Goal: Task Accomplishment & Management: Use online tool/utility

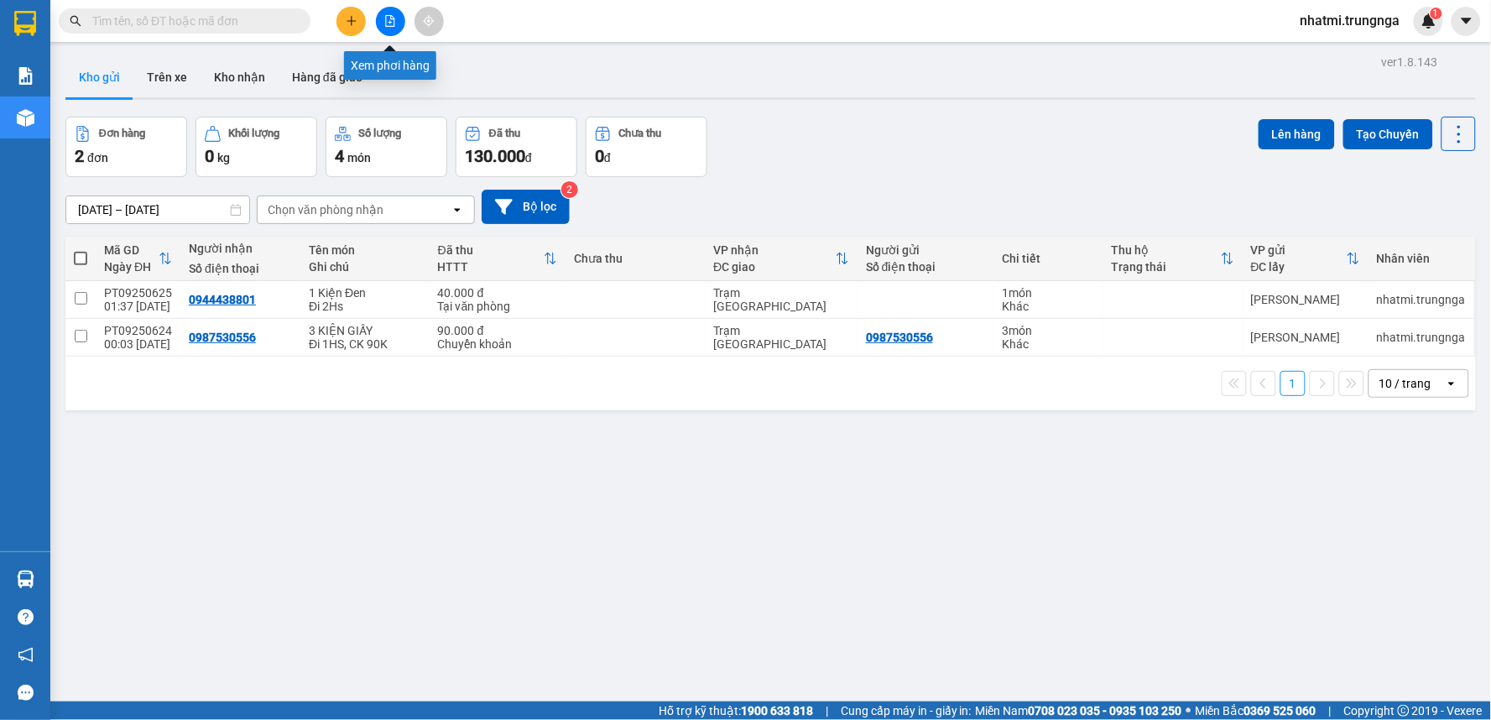
click at [386, 17] on icon "file-add" at bounding box center [390, 21] width 9 height 12
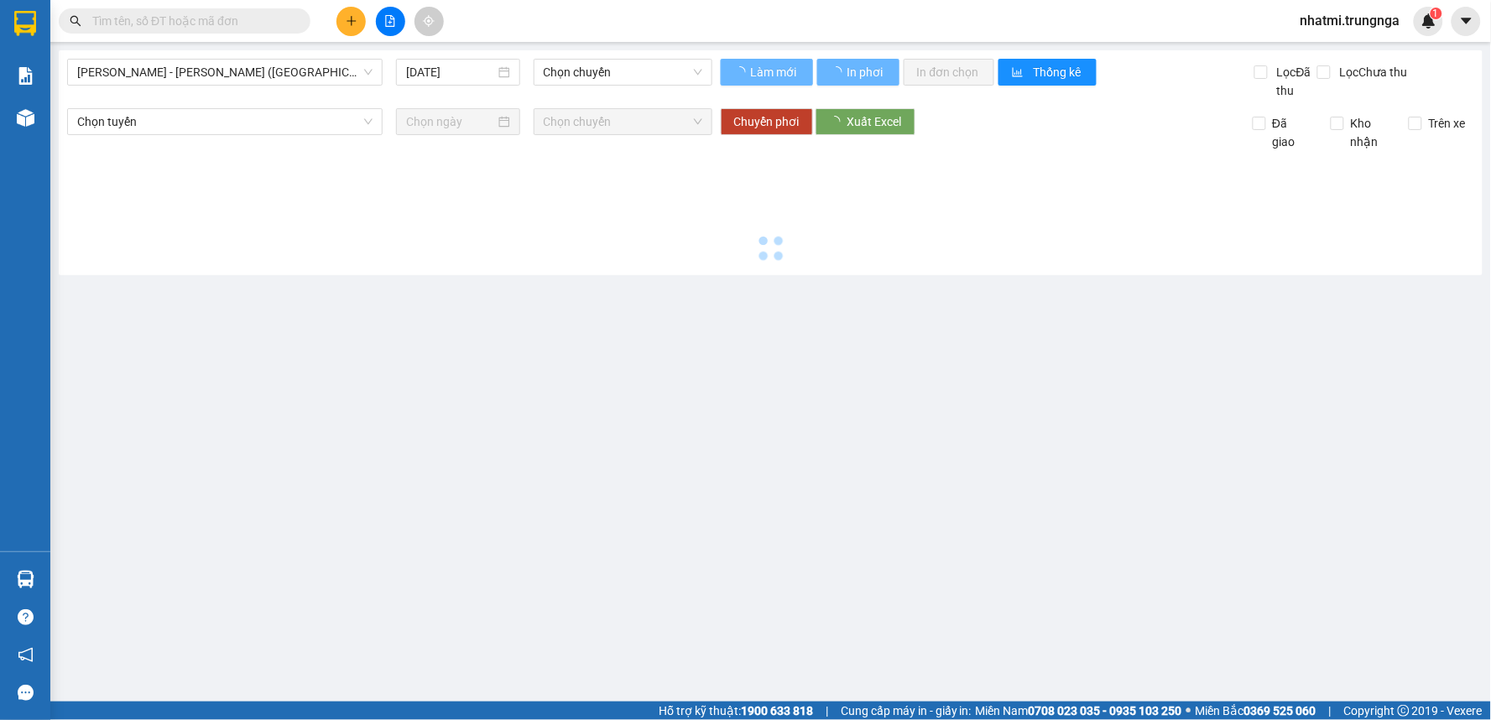
type input "[DATE]"
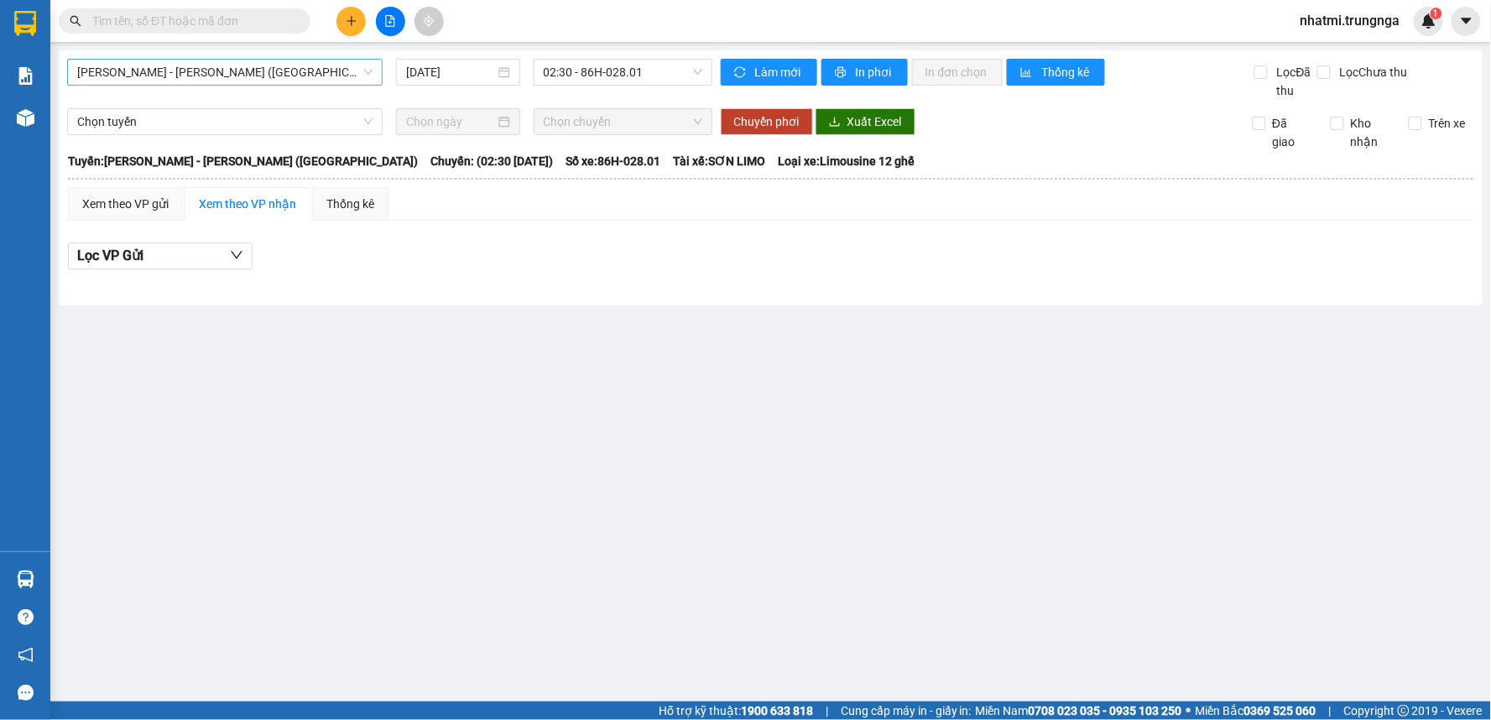
click at [258, 70] on span "[PERSON_NAME] - [PERSON_NAME] ([GEOGRAPHIC_DATA])" at bounding box center [224, 72] width 295 height 25
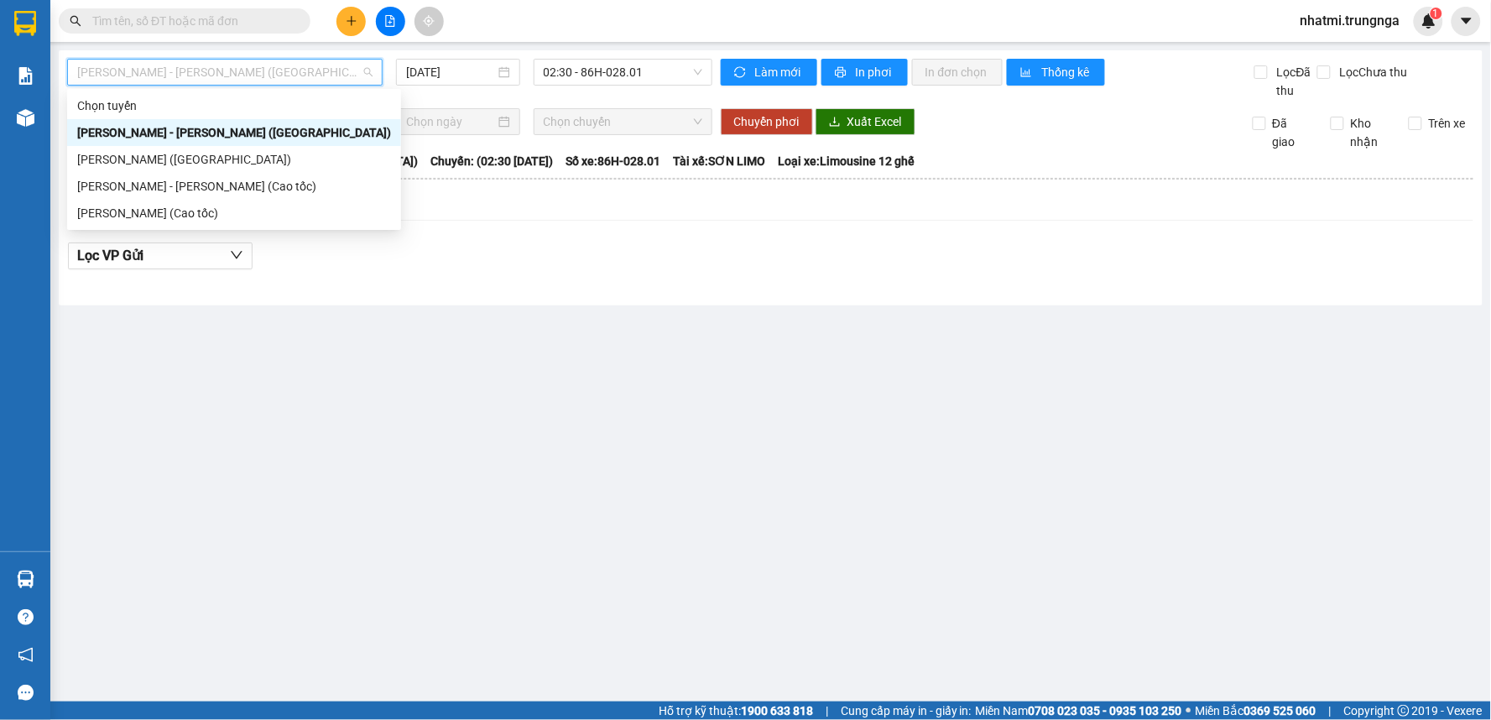
click at [258, 70] on span "[PERSON_NAME] - [PERSON_NAME] ([GEOGRAPHIC_DATA])" at bounding box center [224, 72] width 295 height 25
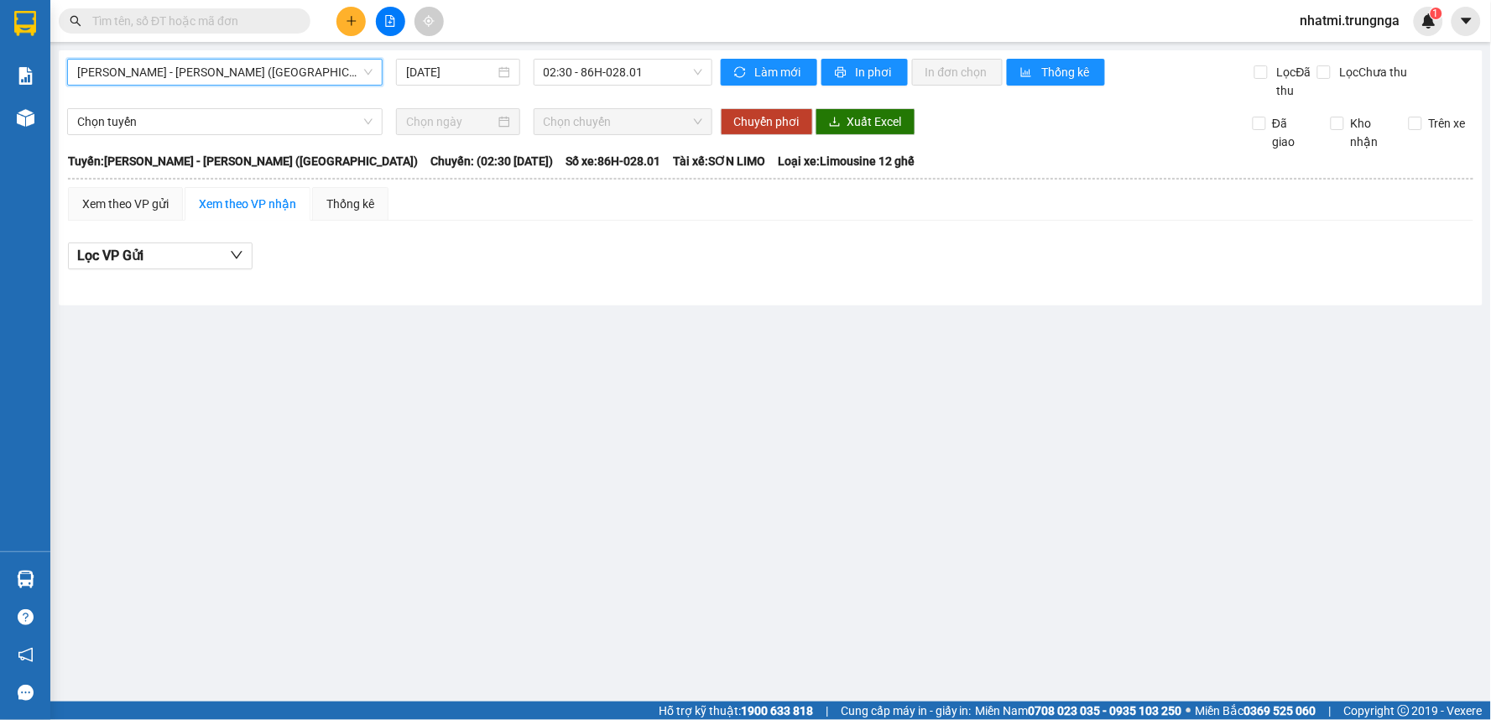
click at [258, 70] on span "[PERSON_NAME] - [PERSON_NAME] ([GEOGRAPHIC_DATA])" at bounding box center [224, 72] width 295 height 25
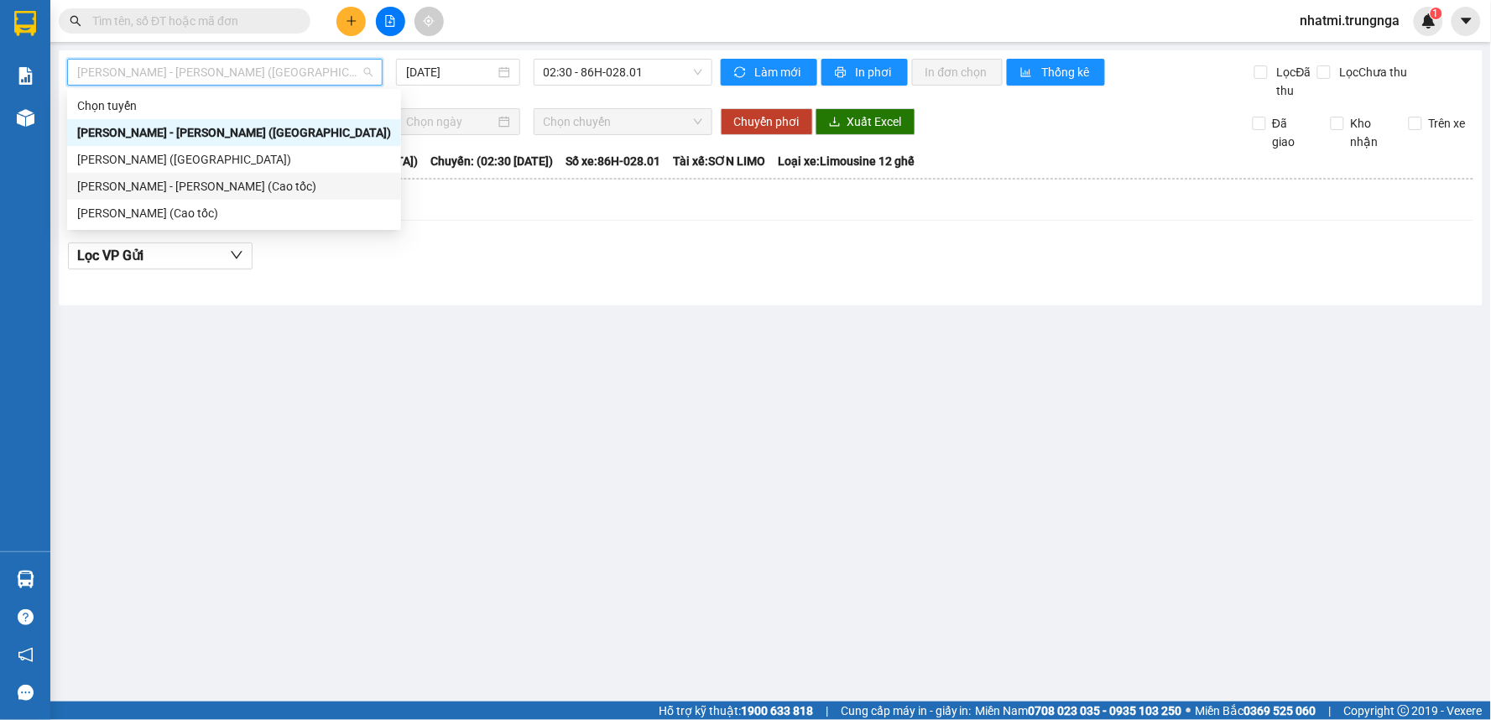
click at [193, 183] on div "[PERSON_NAME] - [PERSON_NAME] (Cao tốc)" at bounding box center [234, 186] width 314 height 18
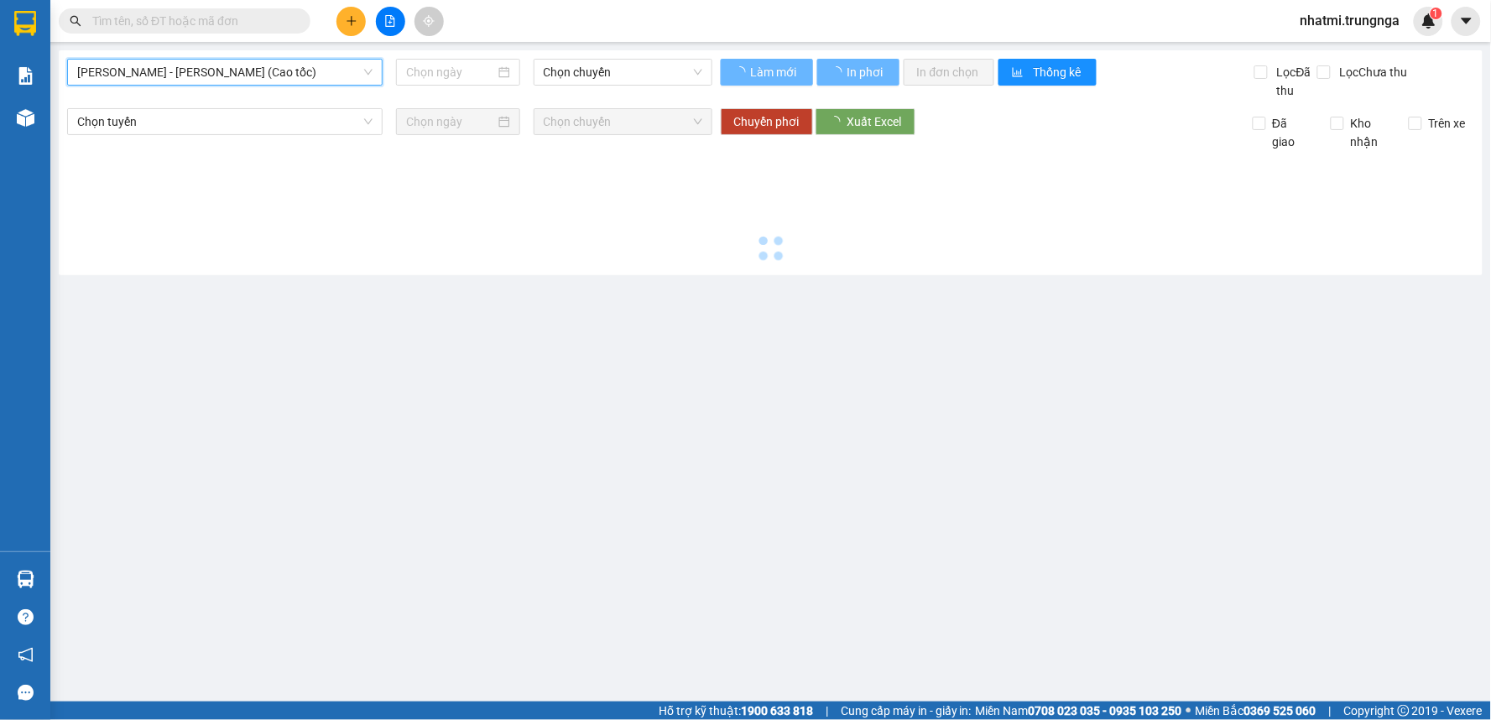
type input "[DATE]"
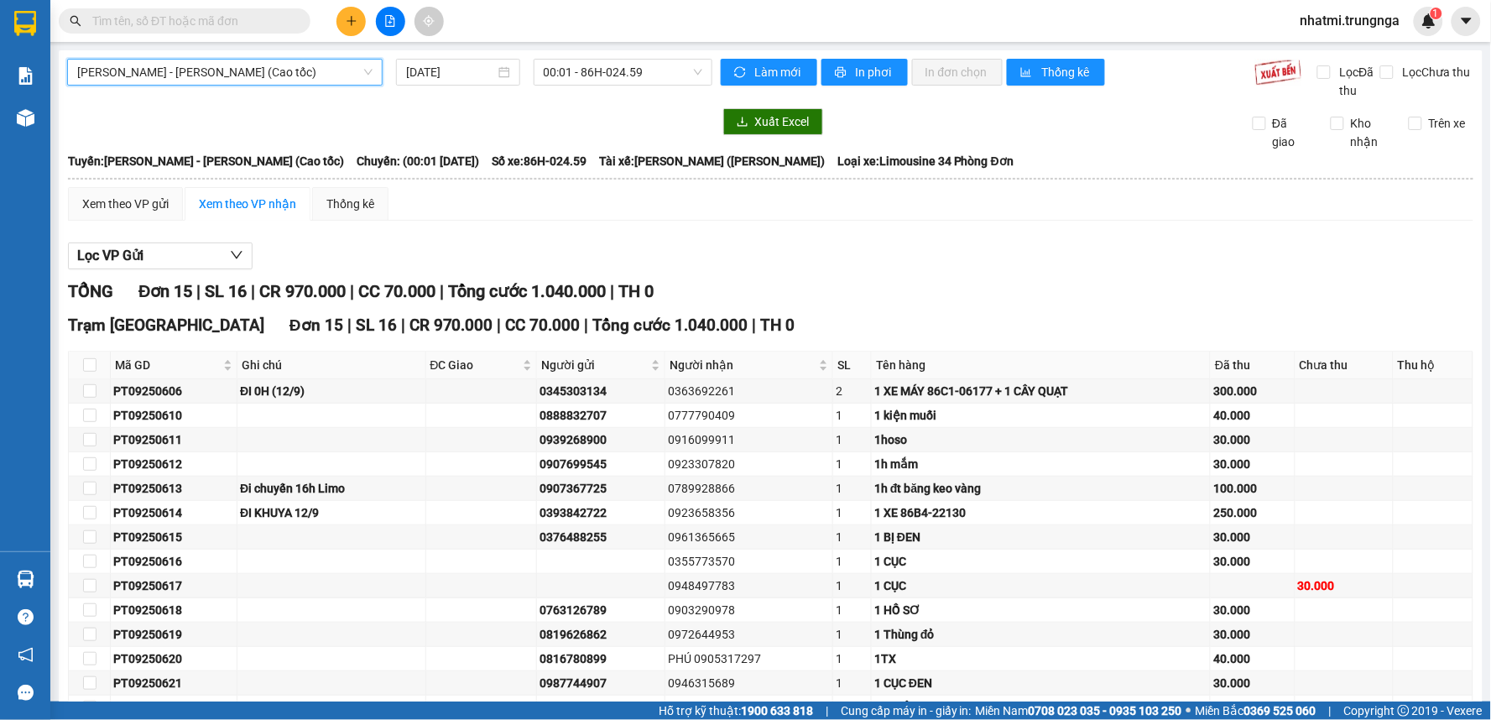
scroll to position [129, 0]
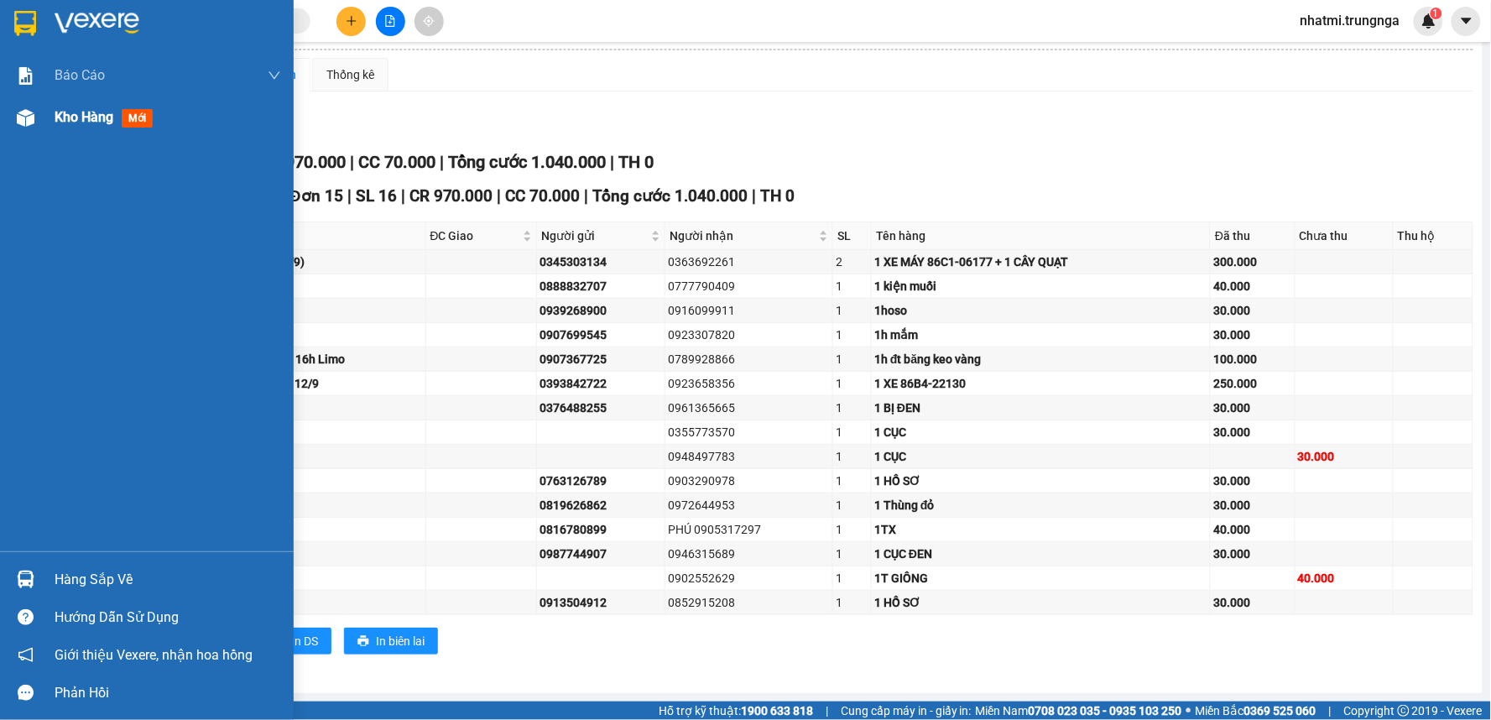
click at [96, 121] on span "Kho hàng" at bounding box center [84, 117] width 59 height 16
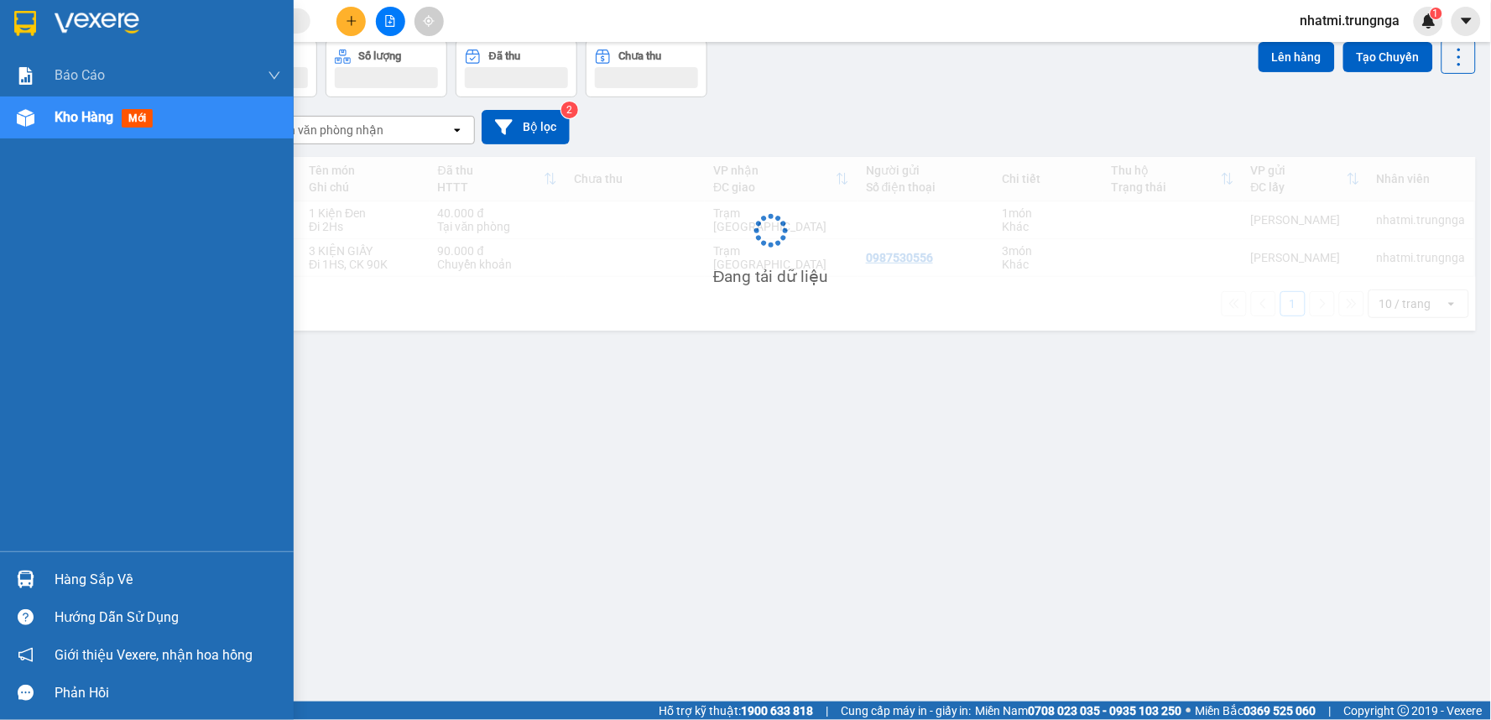
scroll to position [77, 0]
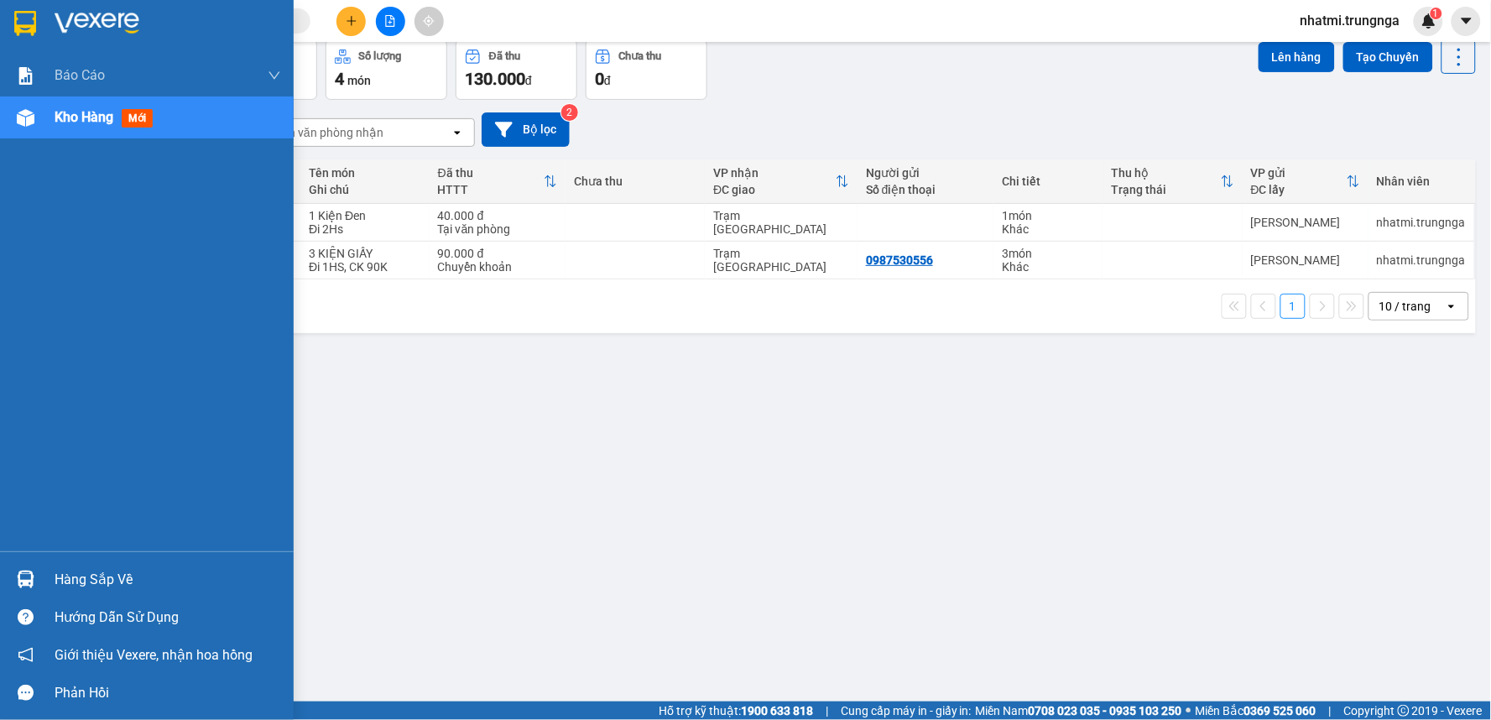
click at [38, 126] on div at bounding box center [25, 117] width 29 height 29
